Goal: Information Seeking & Learning: Stay updated

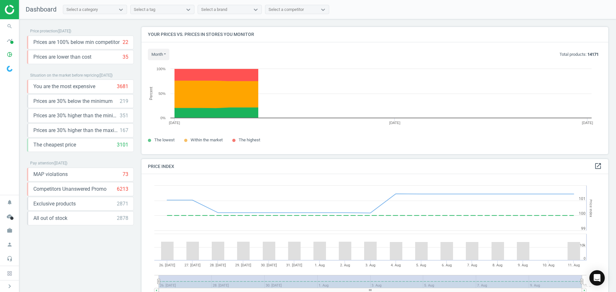
scroll to position [158, 472]
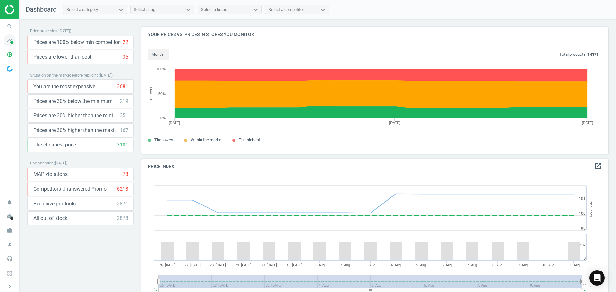
click at [12, 41] on span at bounding box center [11, 42] width 3 height 3
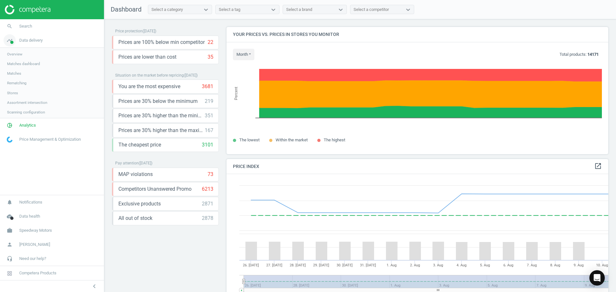
scroll to position [158, 387]
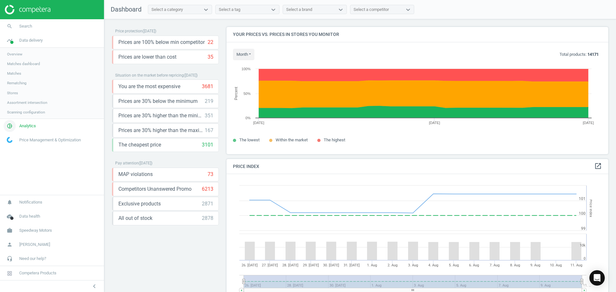
click at [24, 128] on span "Analytics" at bounding box center [27, 126] width 17 height 6
click at [11, 88] on span "Price index" at bounding box center [16, 87] width 18 height 5
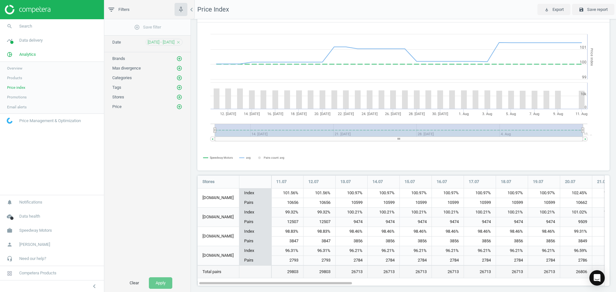
scroll to position [24, 0]
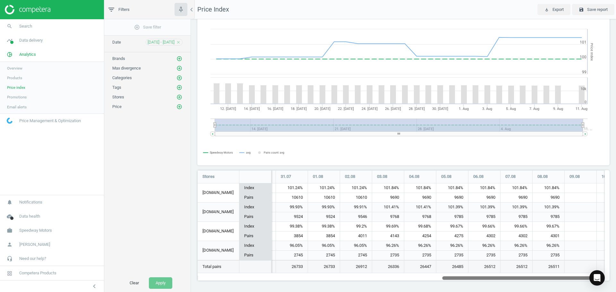
drag, startPoint x: 333, startPoint y: 279, endPoint x: 576, endPoint y: 270, distance: 243.1
click at [576, 270] on div "Stores 11.07 12.07 13.07 14.07 15.07 16.07 17.07 18.07 19.07 20.07 21.07 22.07 …" at bounding box center [401, 225] width 408 height 111
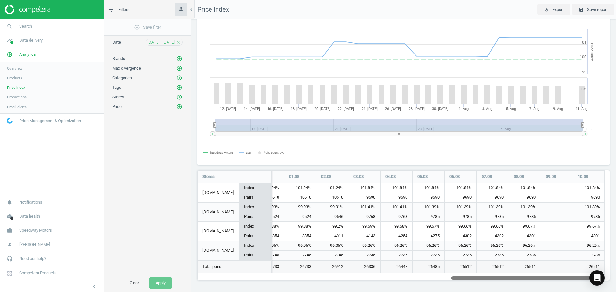
drag, startPoint x: 511, startPoint y: 277, endPoint x: 545, endPoint y: 278, distance: 34.3
click at [545, 278] on div at bounding box center [528, 277] width 153 height 5
drag, startPoint x: 463, startPoint y: 278, endPoint x: 514, endPoint y: 282, distance: 50.9
click at [514, 282] on div "Price Index Show min | avg | max relatively to all stores min avg max Pairs cou…" at bounding box center [403, 155] width 425 height 273
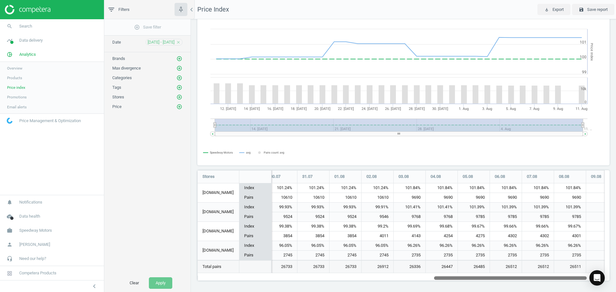
drag, startPoint x: 475, startPoint y: 279, endPoint x: 458, endPoint y: 281, distance: 17.1
click at [458, 281] on div "Price Index Show min | avg | max relatively to all stores min avg max Pairs cou…" at bounding box center [403, 155] width 425 height 273
